Goal: Information Seeking & Learning: Find specific fact

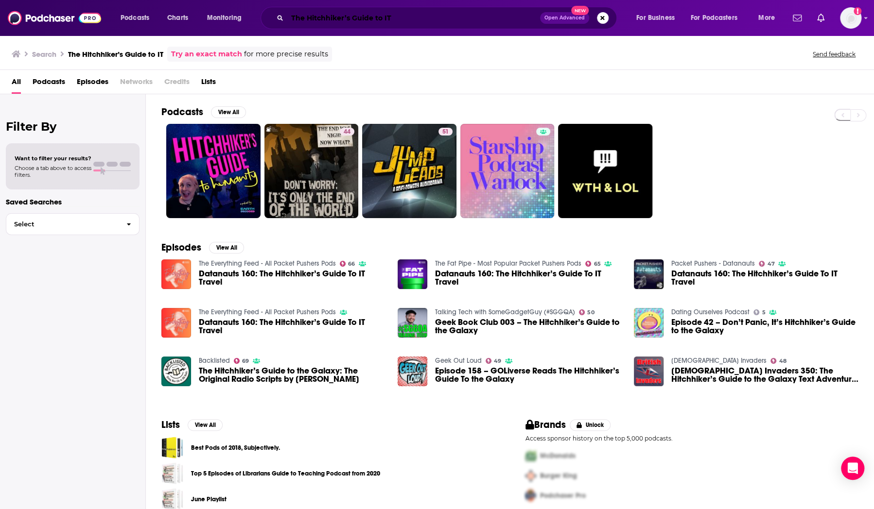
drag, startPoint x: 306, startPoint y: 17, endPoint x: 319, endPoint y: 25, distance: 15.1
click at [306, 17] on input "The Hitchhiker’s Guide to IT" at bounding box center [413, 18] width 253 height 16
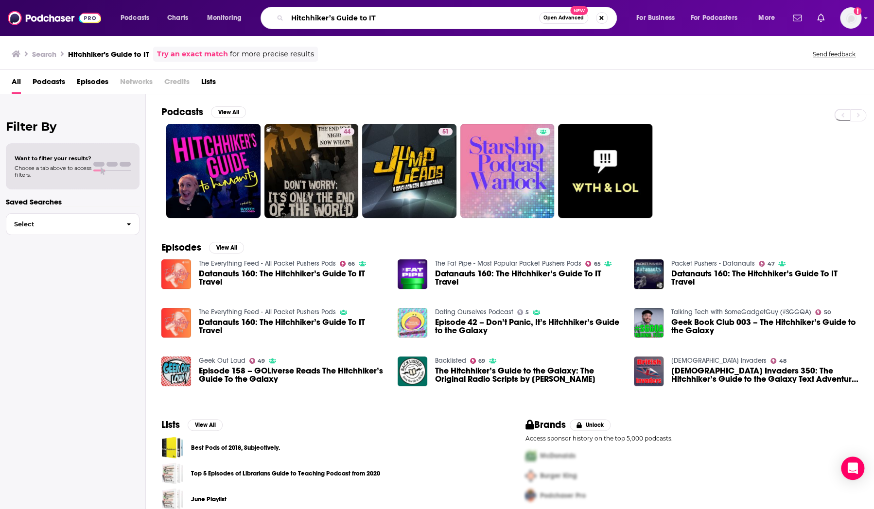
click at [352, 17] on input "Hitchhiker’s Guide to IT" at bounding box center [413, 18] width 252 height 16
paste input "Device42"
type input "Device42"
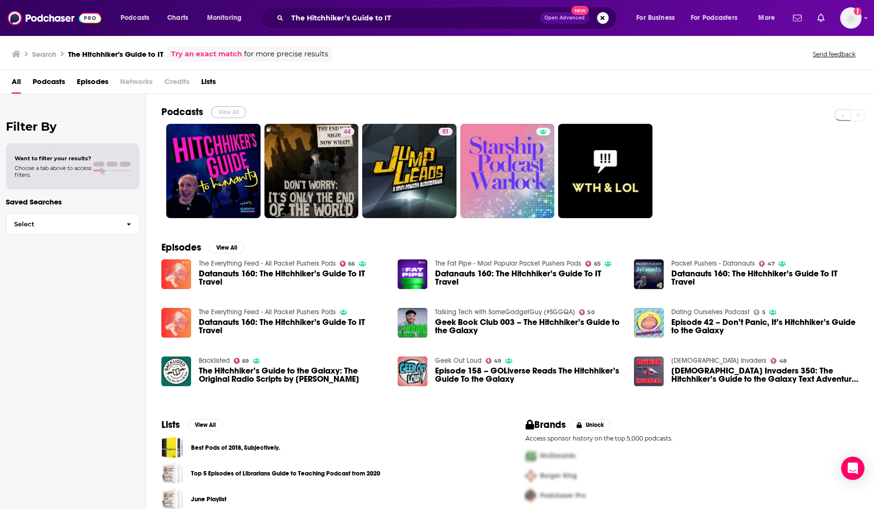
click at [232, 110] on button "View All" at bounding box center [228, 112] width 35 height 12
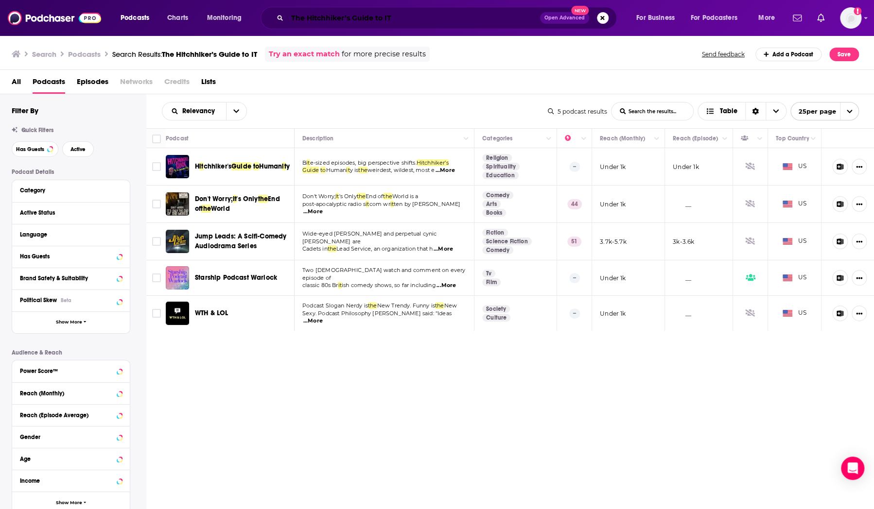
drag, startPoint x: 276, startPoint y: 21, endPoint x: 263, endPoint y: 21, distance: 12.6
click at [263, 21] on div "The Hitchhiker’s Guide to IT Open Advanced New" at bounding box center [438, 18] width 356 height 22
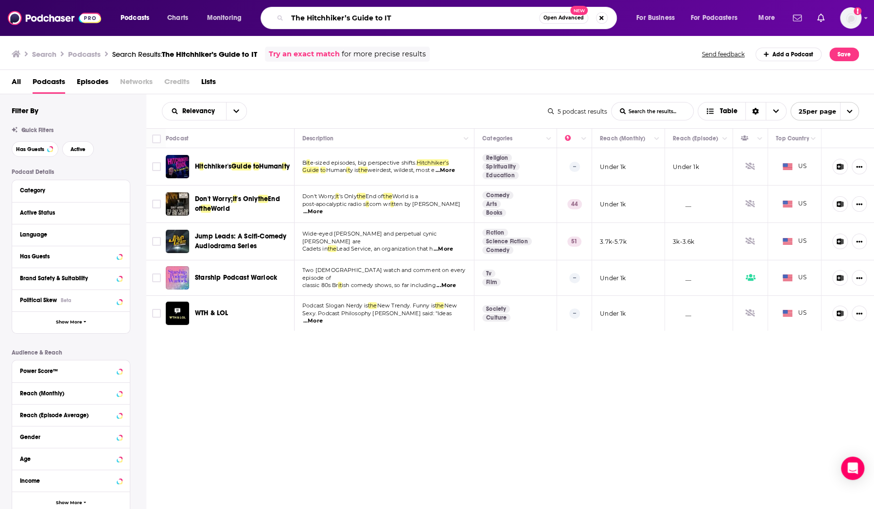
paste input "'s Guide Podcast"
type input "The Hitchhiker's Guide Podcast"
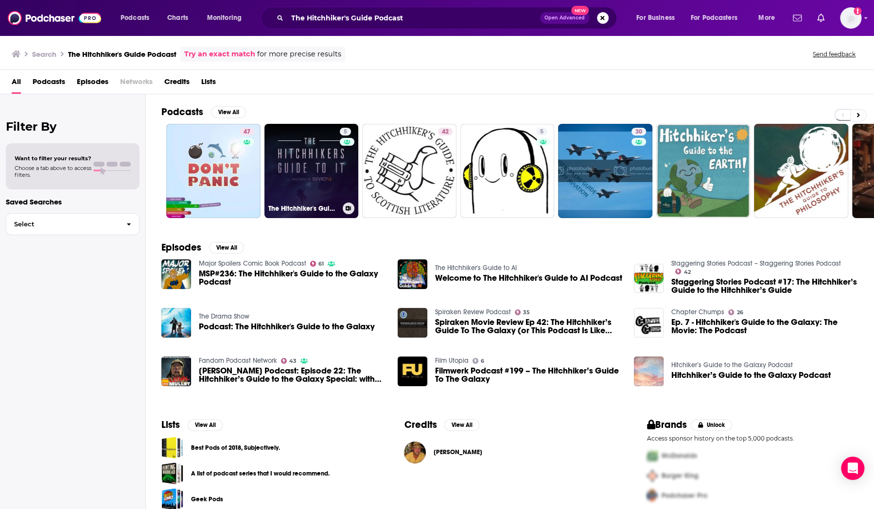
click at [300, 155] on link "5 The Hitchhiker's Guide Podcast" at bounding box center [311, 171] width 94 height 94
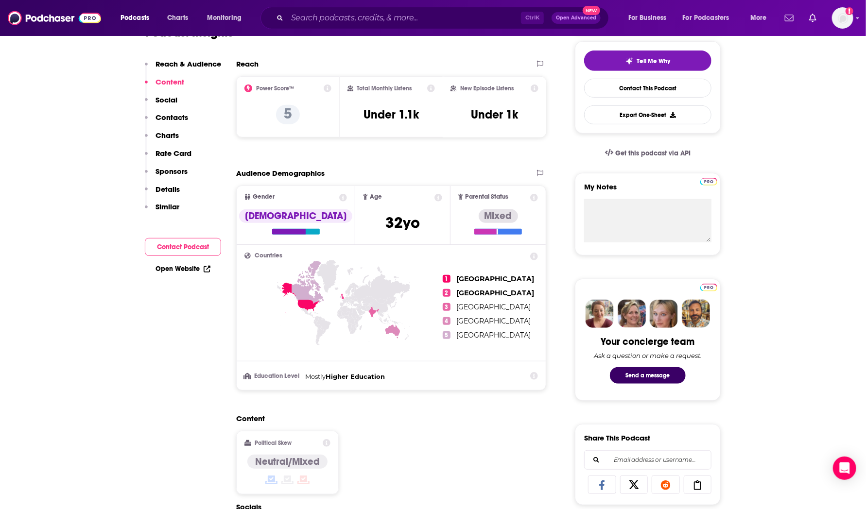
scroll to position [159, 0]
